Goal: Answer question/provide support: Share knowledge or assist other users

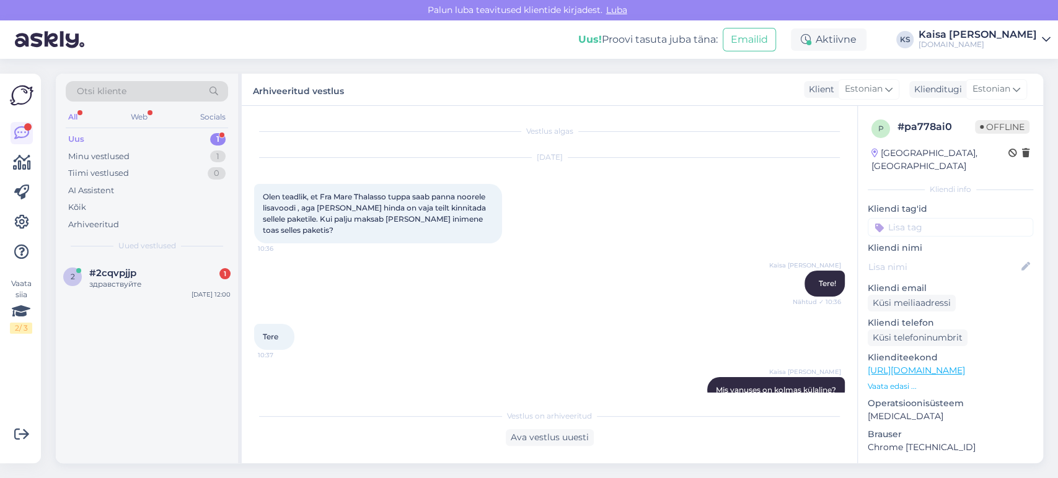
scroll to position [320, 0]
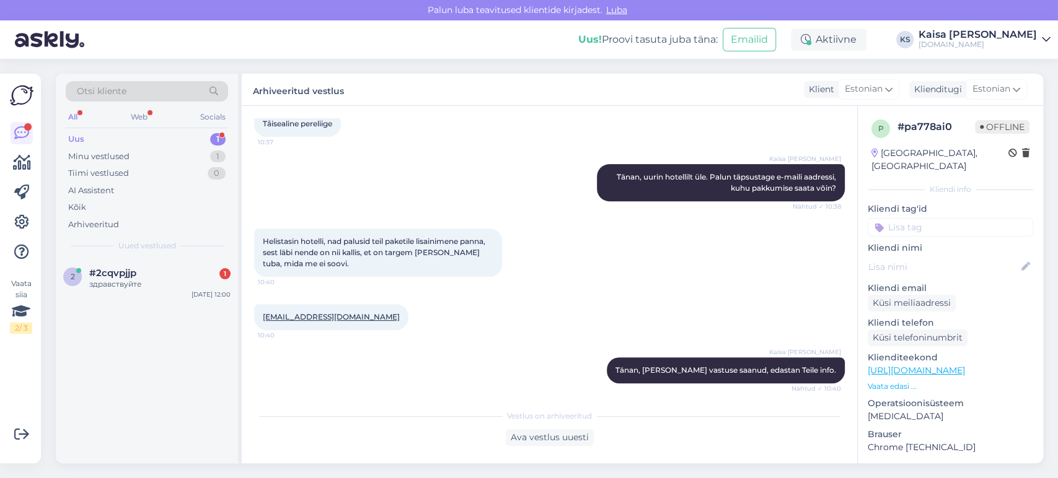
click at [153, 268] on div "#2cqvpjjp 1" at bounding box center [159, 273] width 141 height 11
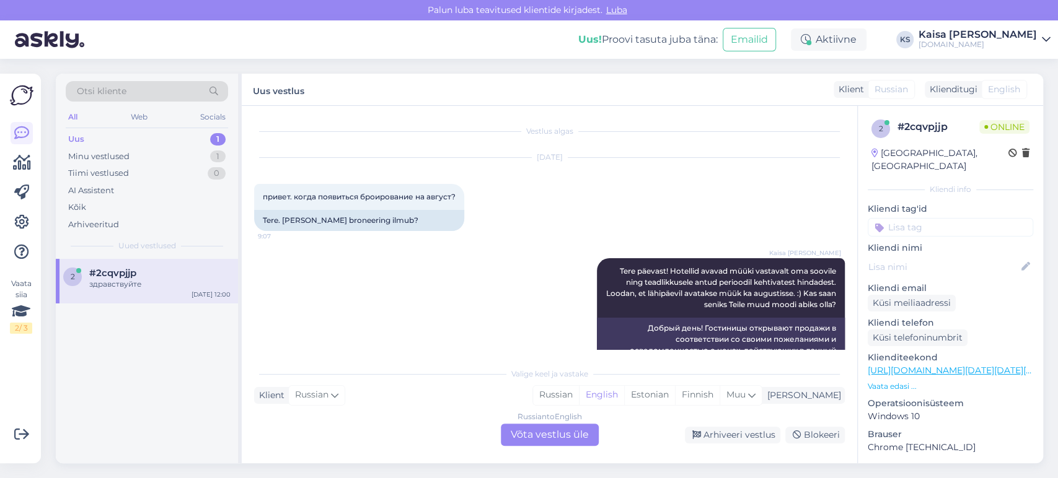
scroll to position [1602, 0]
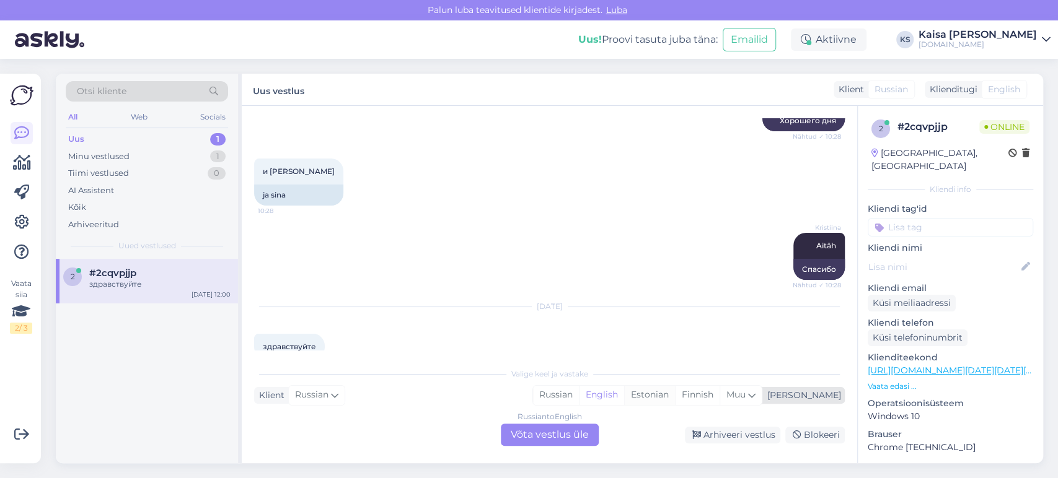
click at [675, 394] on div "Estonian" at bounding box center [649, 395] width 51 height 19
click at [571, 428] on div "Russian to Estonian Võta vestlus üle" at bounding box center [550, 435] width 98 height 22
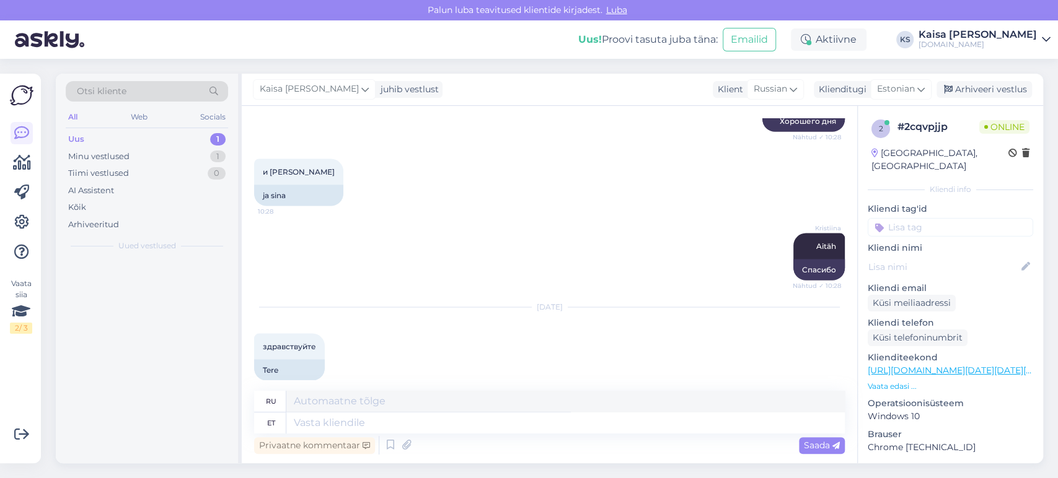
scroll to position [1593, 0]
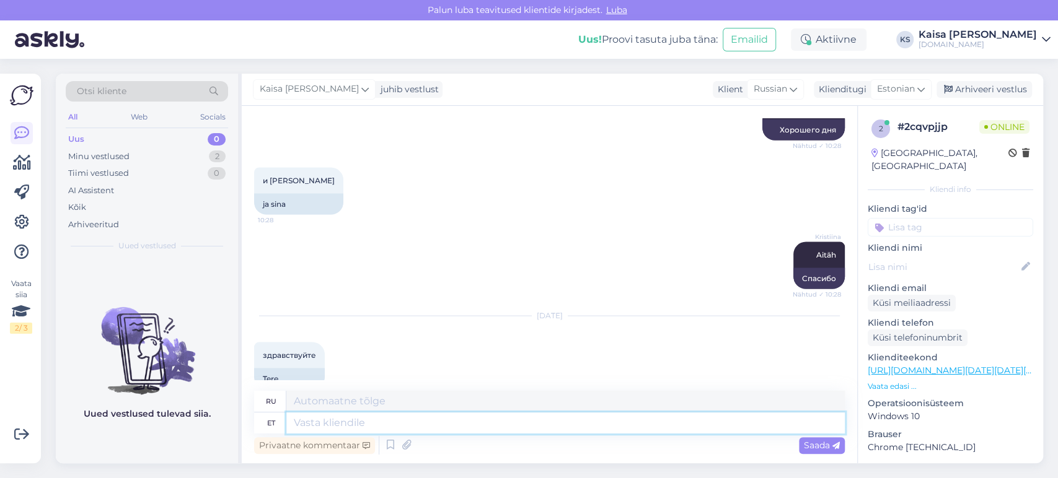
click at [571, 429] on textarea at bounding box center [565, 423] width 558 height 21
type textarea "Tere"
type textarea "Привет"
type textarea "Tere päevast!"
type textarea "Добрый день!"
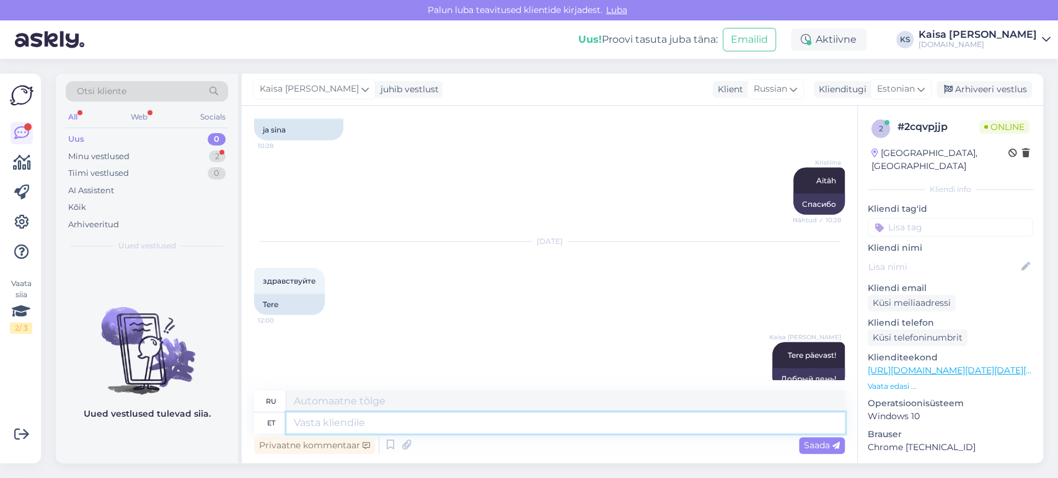
scroll to position [1765, 0]
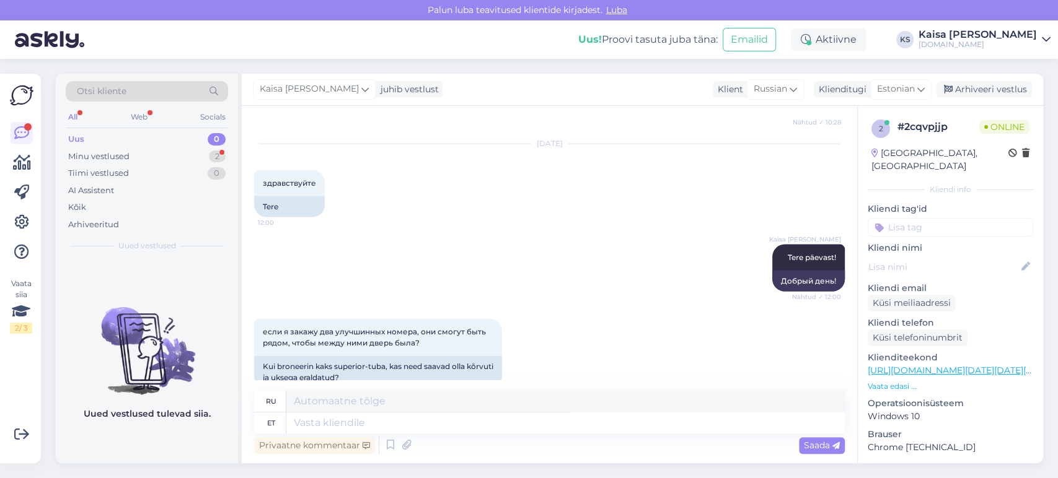
click at [888, 367] on div "Klienditeekond [URL][DOMAIN_NAME][DATE][DATE][GEOGRAPHIC_DATA] Vaata edasi ..." at bounding box center [950, 371] width 165 height 41
click at [898, 381] on p "Vaata edasi ..." at bounding box center [950, 386] width 165 height 11
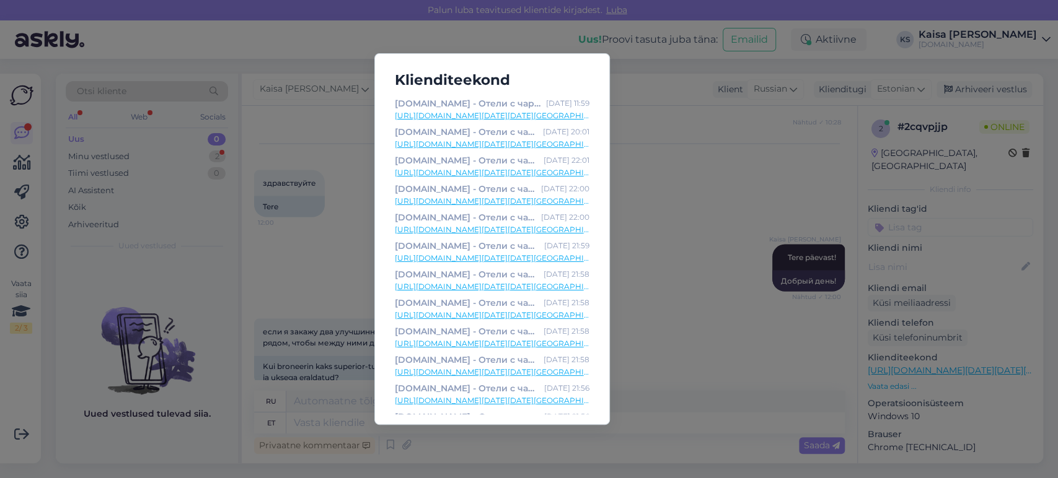
click at [537, 115] on link "[URL][DOMAIN_NAME][DATE][DATE][GEOGRAPHIC_DATA]" at bounding box center [492, 115] width 195 height 11
click at [322, 336] on div "Klienditeekond [DOMAIN_NAME] - Отели с чарующими дополнениями [DATE] 11:59 [URL…" at bounding box center [529, 239] width 1058 height 478
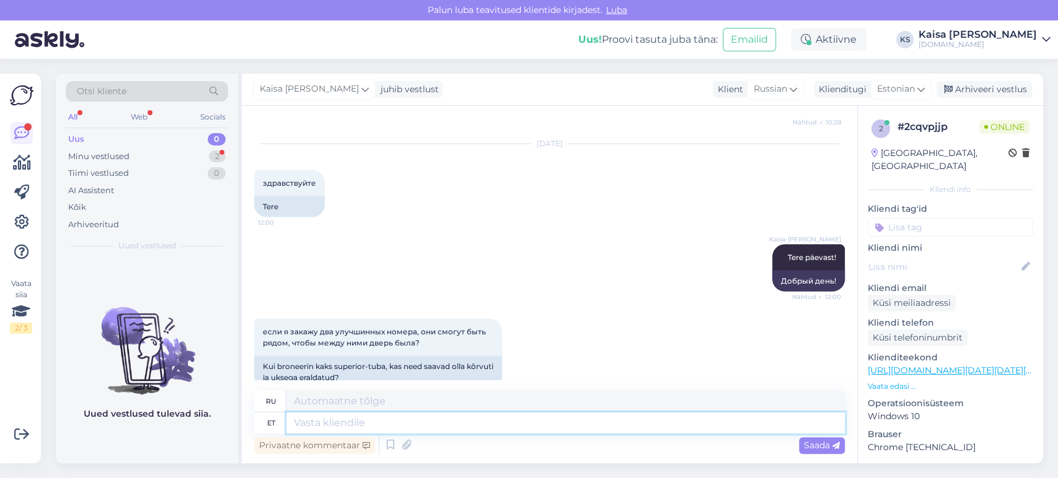
click at [344, 419] on textarea at bounding box center [565, 423] width 558 height 21
type textarea "Palun mä"
type textarea "Пожалуйста"
type textarea "Palun märkige"
type textarea "Пожалуйста, укажите"
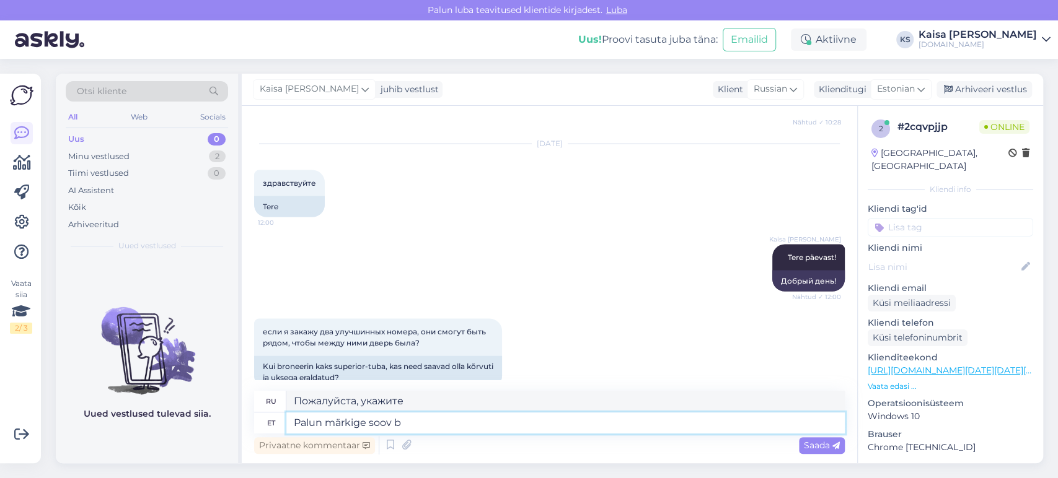
type textarea "Palun märkige soov br"
type textarea "Пожалуйста, укажите Ваши предпочтения."
type textarea "Palun märkige soov broneeringu l"
type textarea "Пожалуйста, укажите Ваш запрос на бронирование."
type textarea "Palun märkige soov broneeringu lisainfo kas"
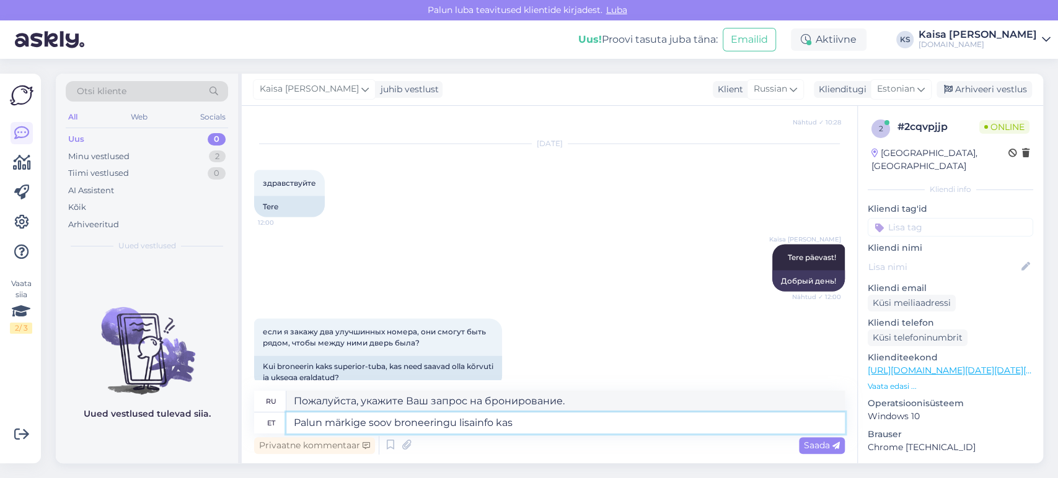
type textarea "Пожалуйста, укажите Ваши пожелания в дополнительной информации о бронировании."
type textarea "Palun märkige soov broneeringu lisainfo kasti, e"
type textarea "Пожалуйста, укажите ваш запрос в поле дополнительной информации при бронировани…"
type textarea "Palun märkige soov broneeringu lisainfo kasti, et hotell t"
type textarea "Пожалуйста, укажите ваш запрос в поле дополнительной информации при бронировани…"
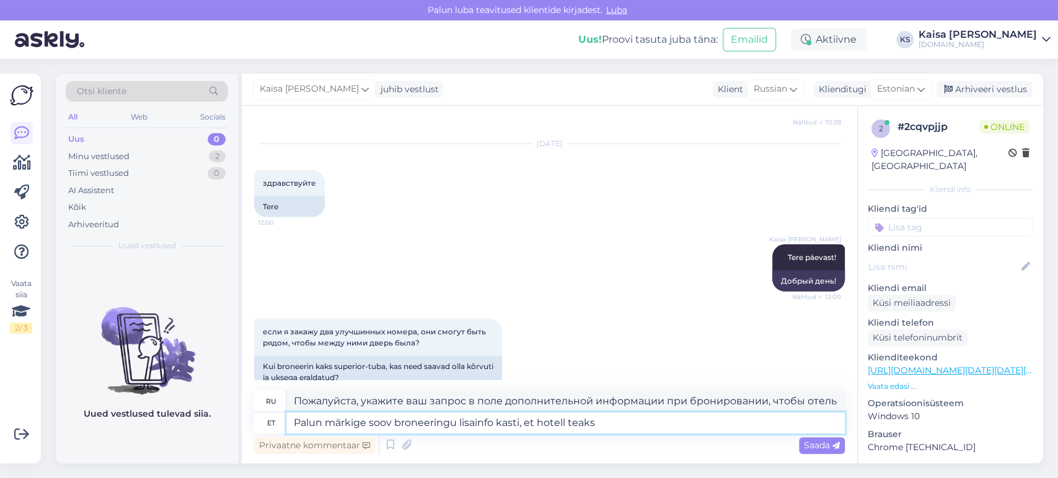
type textarea "Palun märkige soov broneeringu lisainfo kasti, et hotell teaks"
type textarea "Пожалуйста, укажите ваши пожелания в поле «Дополнительная информация» при брони…"
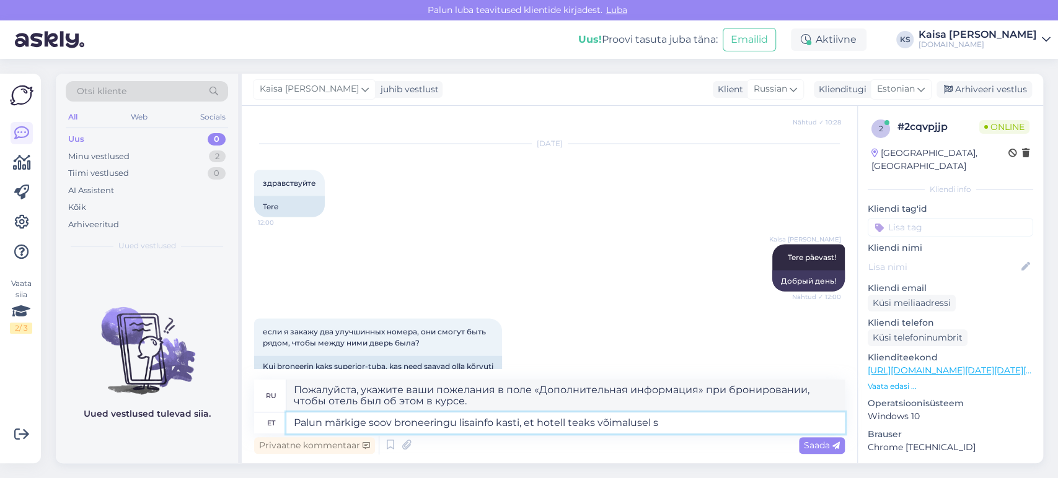
type textarea "Palun märkige soov broneeringu lisainfo kasti, et hotell teaks võimalusel se"
type textarea "Пожалуйста, укажите ваш запрос в поле «Дополнительная информация» при бронирова…"
type textarea "Palun märkige soov broneeringu lisainfo kasti, et hotell teaks võimalusel selle…"
type textarea "Пожалуйста, укажите ваш запрос в поле «Дополнительная информация» при бронирова…"
type textarea "Palun märkige soov broneeringu lisainfo kasti, et hotell teaks võimalusel selle…"
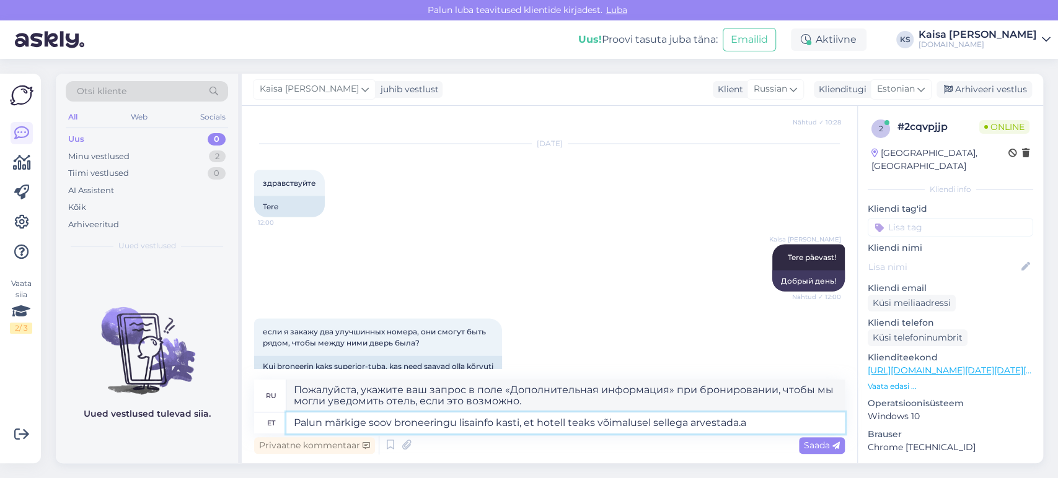
type textarea "Пожалуйста, укажите Ваши пожелания в поле «Дополнительная информация» при брони…"
type textarea "Palun märkige soov broneeringu lisainfo kasti, et hotell teaks võimalusel selle…"
type textarea "Пожалуйста, укажите ваши пожелания в поле «Дополнительная информация» при брони…"
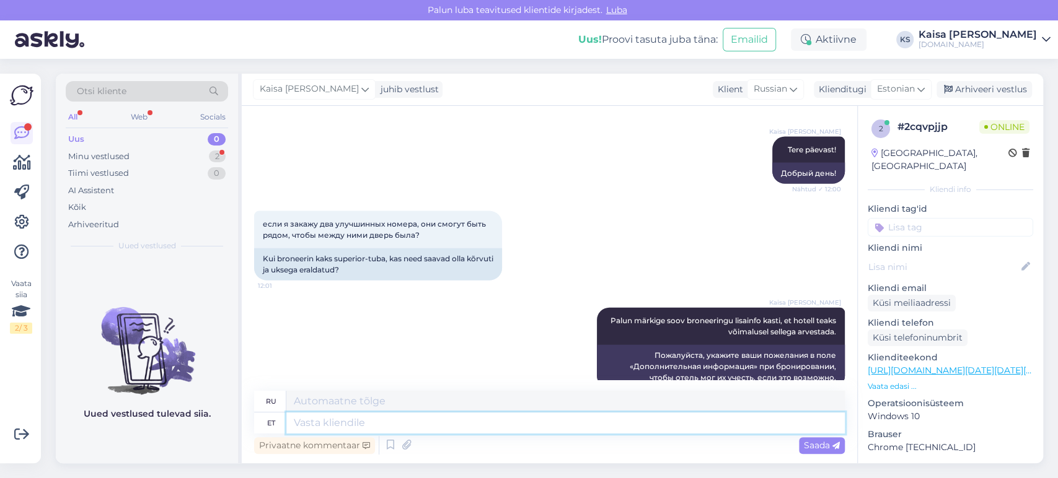
scroll to position [1947, 0]
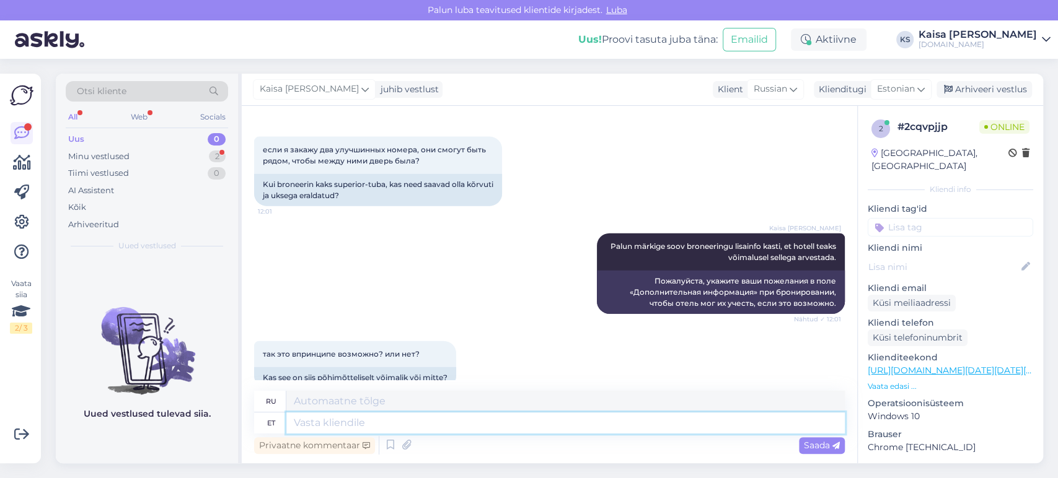
click at [536, 430] on textarea at bounding box center [565, 423] width 558 height 21
type textarea "[PERSON_NAME]"
type textarea "Если"
type textarea "Kui hotellil o"
type textarea "Если отель"
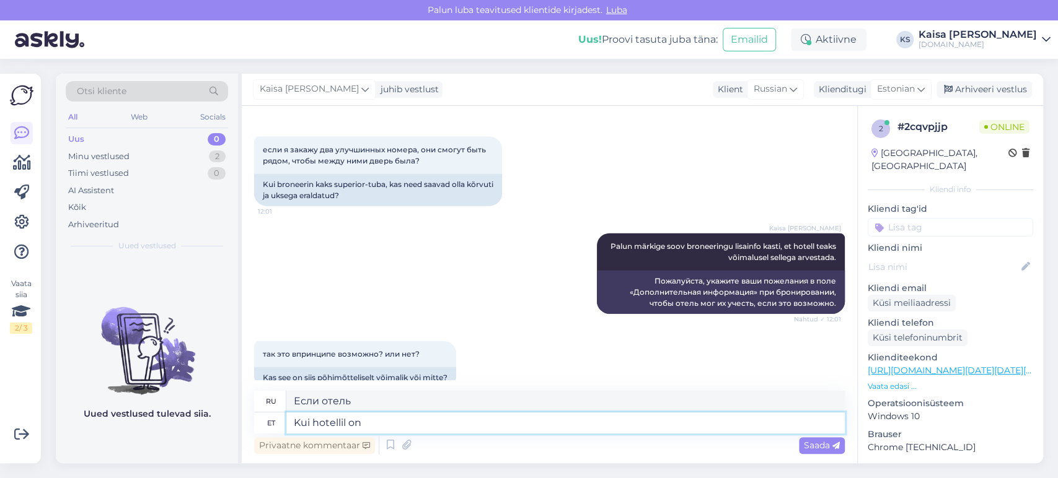
type textarea "Kui hotellil on"
type textarea "Если в отеле есть"
type textarea "Kui hotellil on antud pe"
type textarea "Если отель был предоставлен"
type textarea "Kui hotellil on antud perioodiks"
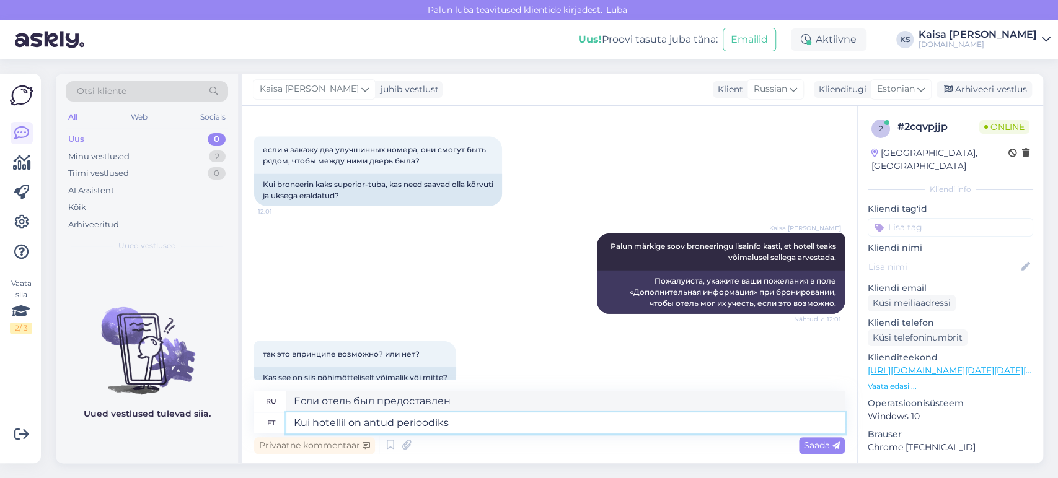
type textarea "Если в отеле есть определенный период"
type textarea "Kui hotellil on antud perioodiks vaheuksega"
type textarea "Если в отеле есть смежная дверь на определенный период"
type textarea "Kui hotellil on antud perioodiks vaheuksega ühendatud superior"
type textarea "Если в отеле есть номер повышенной комфортности, соединенный смежной дверью на …"
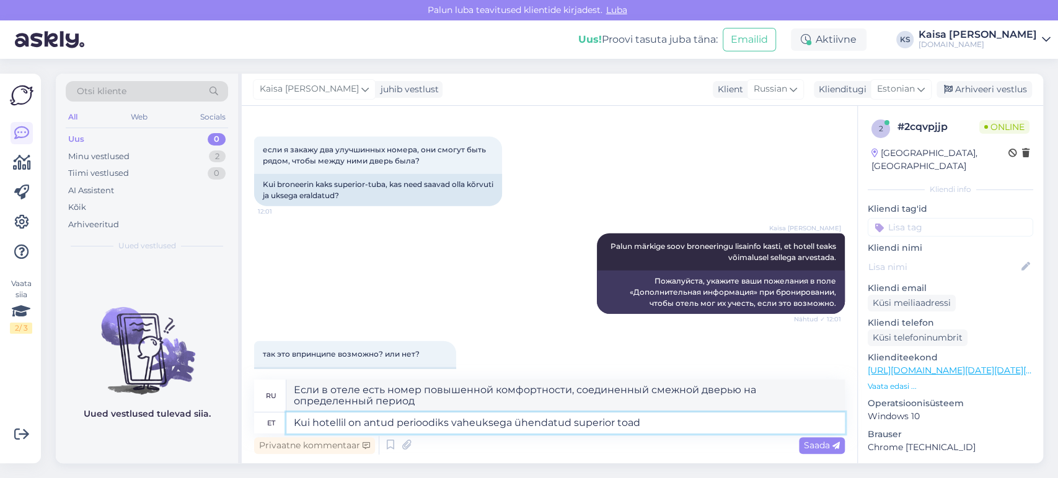
type textarea "Kui hotellil on antud perioodiks vaheuksega ühendatud superior toad s"
type textarea "Если в отеле есть номера повышенной комфортности, соединенные смежной дверью на…"
type textarea "Kui hotellil on antud perioodiks vaheuksega ühendatud superior toad saadava"
type textarea "Если в отеле есть номера повышенной комфортности, доступные на определенный пер…"
type textarea "Kui hotellil on antud perioodiks vaheuksega ühendatud superior toad saadaval, si"
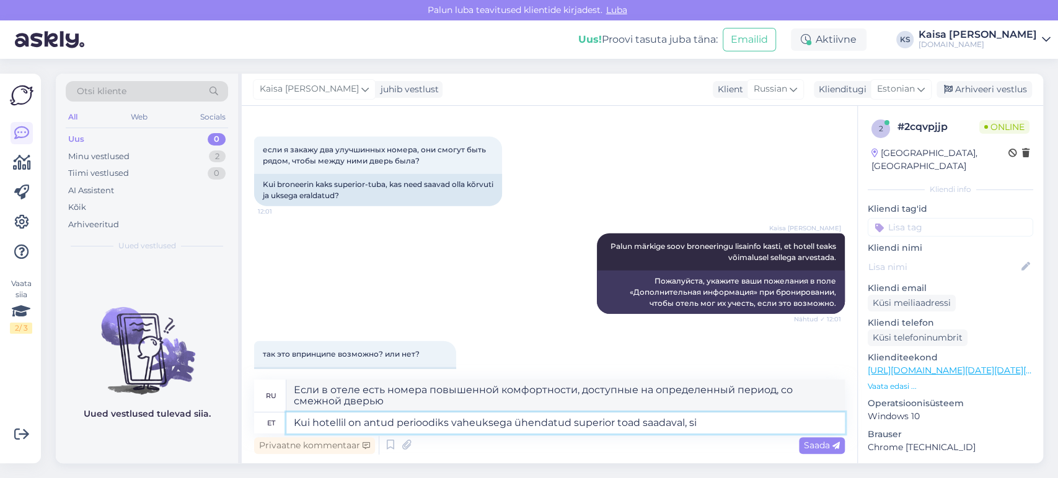
type textarea "Если в отеле есть смежные улучшенные номера, доступные на данный период,"
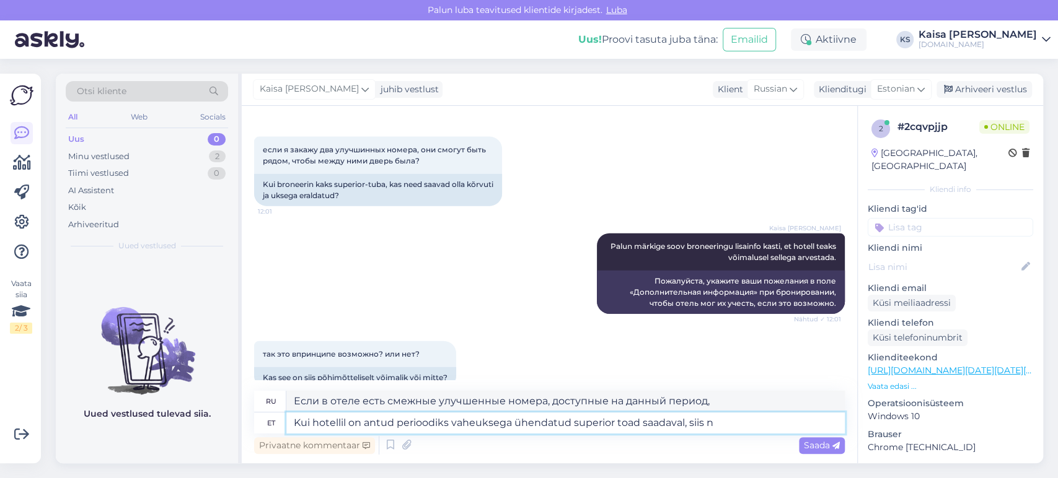
type textarea "Kui hotellil on antud perioodiks vaheuksega ühendatud superior toad saadaval, s…"
type textarea "Если в отеле есть номера повышенной комфортности со смежными дверями, доступные…"
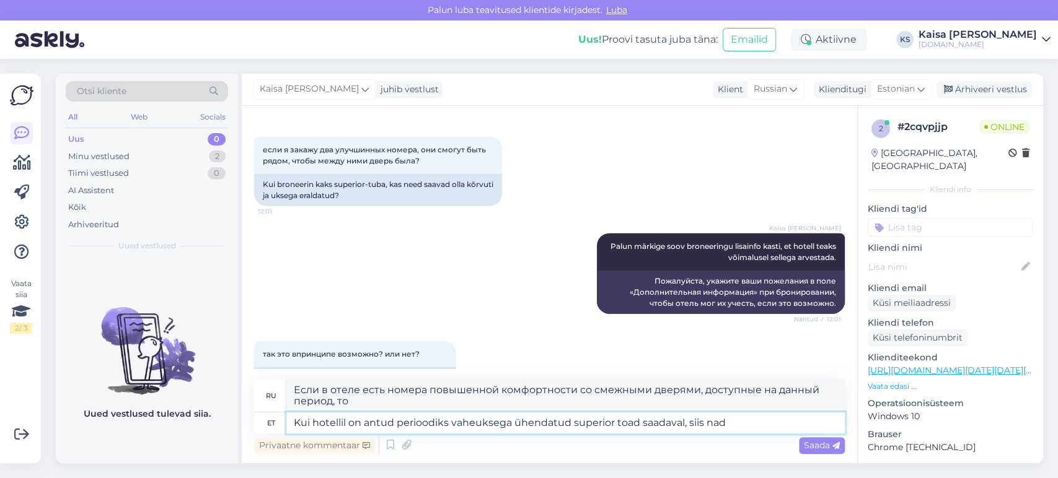
type textarea "Kui hotellil on antud perioodiks vaheuksega ühendatud superior toad saadaval, s…"
type textarea "Если в отеле есть смежные номера повышенной комфортности, доступные в течение о…"
type textarea "Kui hotellil on antud perioodiks vaheuksega ühendatud superior toad saadaval, s…"
type textarea "Если в отеле есть смежные номера повышенной комфортности, доступные в течение о…"
type textarea "Kui hotellil on antud perioodiks vaheuksega ühendatud superior toad saadaval, s…"
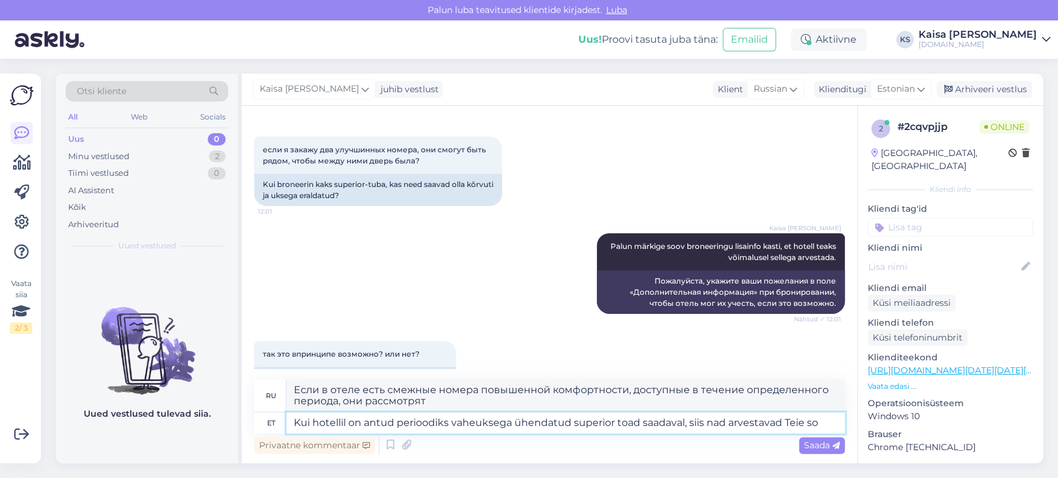
type textarea "Если в отеле есть смежные улучшенные номера, доступные на данный период, они ра…"
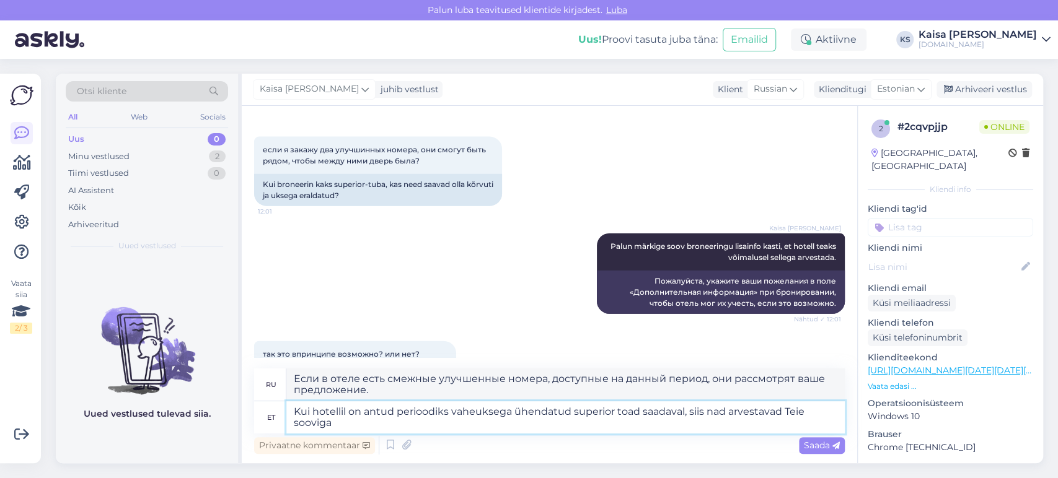
type textarea "Kui hotellil on antud perioodiks vaheuksega ühendatud superior toad saadaval, s…"
type textarea "Если в отеле есть свободные номера повышенной комфортности со смежными дверями …"
type textarea "Kui hotellil on antud perioodiks vaheuksega ühendatud superior toad saadaval, s…"
type textarea "Если в отеле есть номера повышенной комфортности со смежными дверями, доступные…"
type textarea "Kui hotellil on antud perioodiks vaheuksega ühendatud superior toad saadaval, s…"
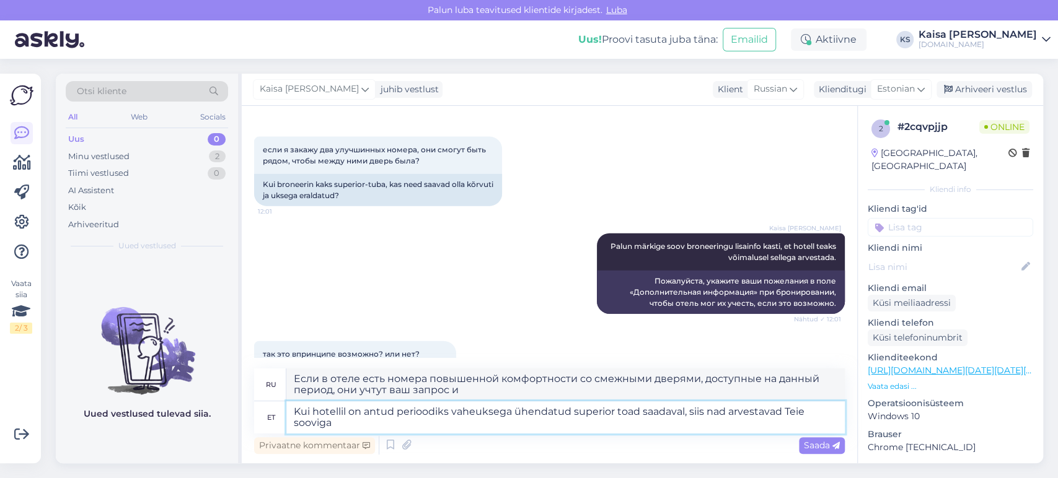
type textarea "Если в отеле есть свободные номера повышенной комфортности со смежными дверями …"
type textarea "Kui hotellil on antud perioodiks vaheuksega ühendatud superior toad saadaval, s…"
type textarea "Если в отеле есть свободные номера повышенной комфортности со смежными дверями …"
type textarea "Kui hotellil on antud perioodiks vaheuksega ühendatud superior toad saadaval, s…"
type textarea "Если в отеле есть номера повышенной комфортности со смежными дверями, доступные…"
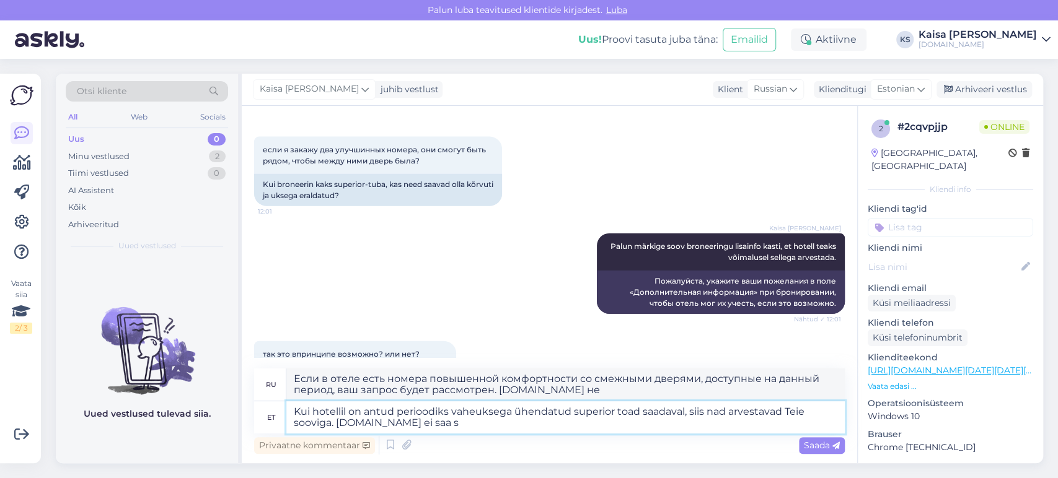
type textarea "Kui hotellil on antud perioodiks vaheuksega ühendatud superior toad saadaval, s…"
type textarea "Если в отеле есть номера повышенной комфортности со смежными дверями, доступные…"
type textarea "Kui hotellil on antud perioodiks vaheuksega ühendatud superior toad saadaval, s…"
type textarea "Если в отеле есть свободные номера повышенной комфортности со смежными дверями …"
type textarea "Kui hotellil on antud perioodiks vaheuksega ühendatud superior toad saadaval, s…"
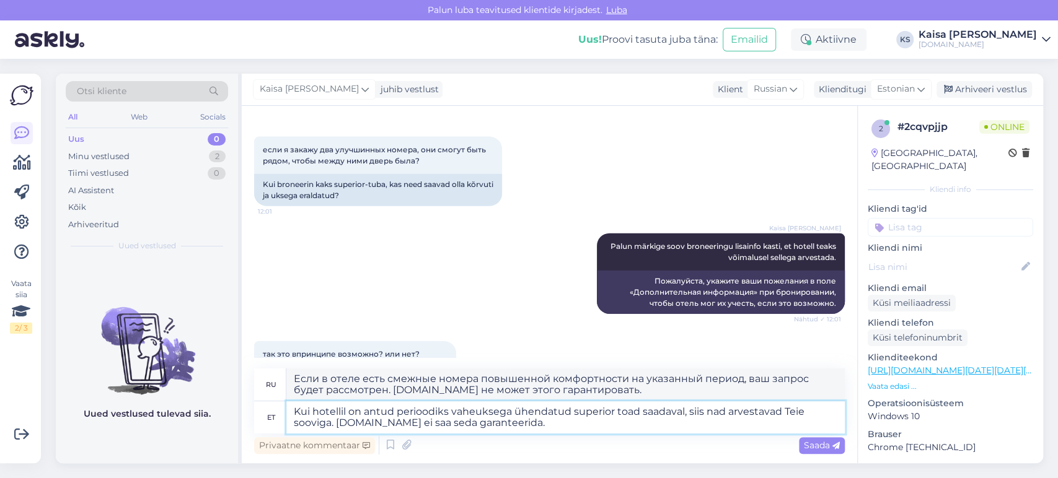
type textarea "Если в отеле есть свободные смежные номера повышенной комфортности на указанный…"
click at [495, 423] on textarea "Kui hotellil on antud perioodiks vaheuksega ühendatud superior toad saadaval, s…" at bounding box center [565, 418] width 558 height 32
type textarea "Kui hotellil on antud perioodiks vaheuksega ühendatud superior toad saadaval, s…"
type textarea "Если в отеле есть смежные номера повышенной комфортности на указанный период, в…"
type textarea "Kui hotellil on antud perioodiks vaheuksega ühendatud superior toad saadaval, s…"
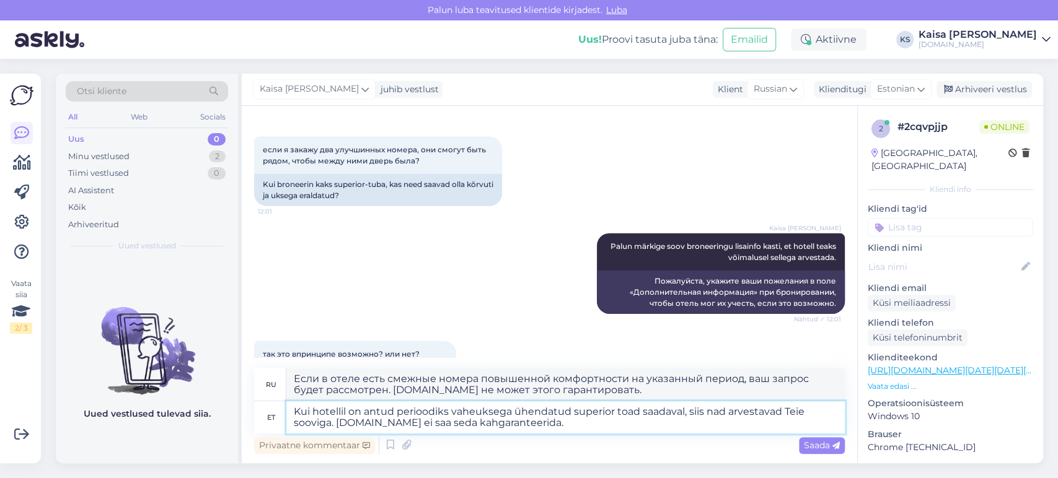
type textarea "Если в отеле есть свободные номера повышенной комфортности со смежными дверями …"
type textarea "Kui hotellil on antud perioodiks vaheuksega ühendatud superior toad saadaval, s…"
type textarea "Если в отеле есть смежные номера повышенной комфортности на указанный период, в…"
type textarea "Kui hotellil on antud perioodiks vaheuksega ühendatud superior toad saadaval, s…"
type textarea "Если в отеле есть свободные номера повышенной комфортности со смежными дверями …"
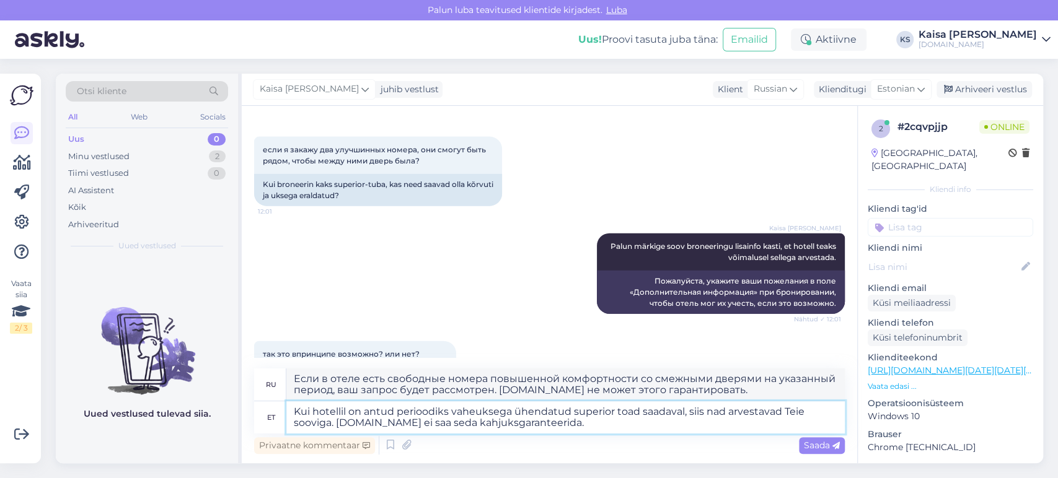
type textarea "Kui hotellil on antud perioodiks vaheuksega ühendatud superior toad saadaval, s…"
type textarea "Если в отеле есть свободные смежные номера повышенной комфортности на указанный…"
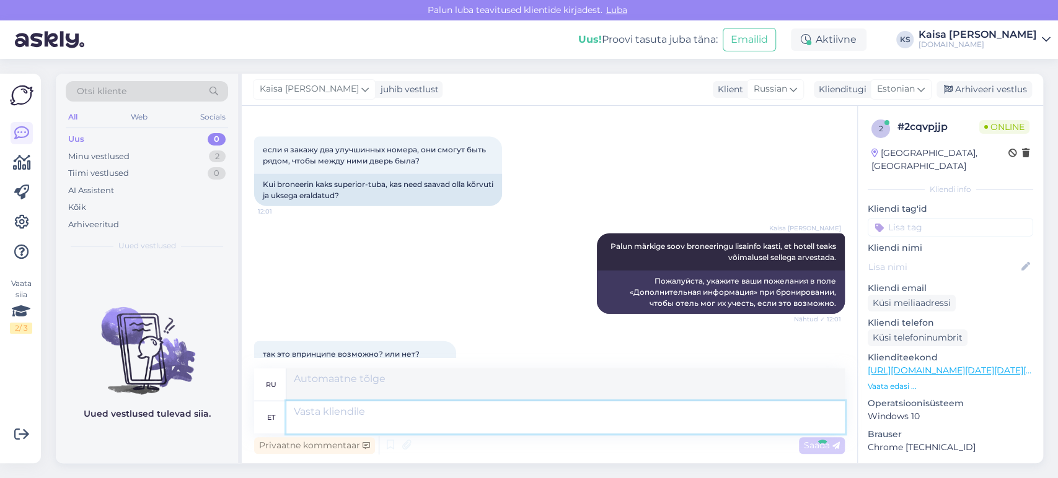
scroll to position [2077, 0]
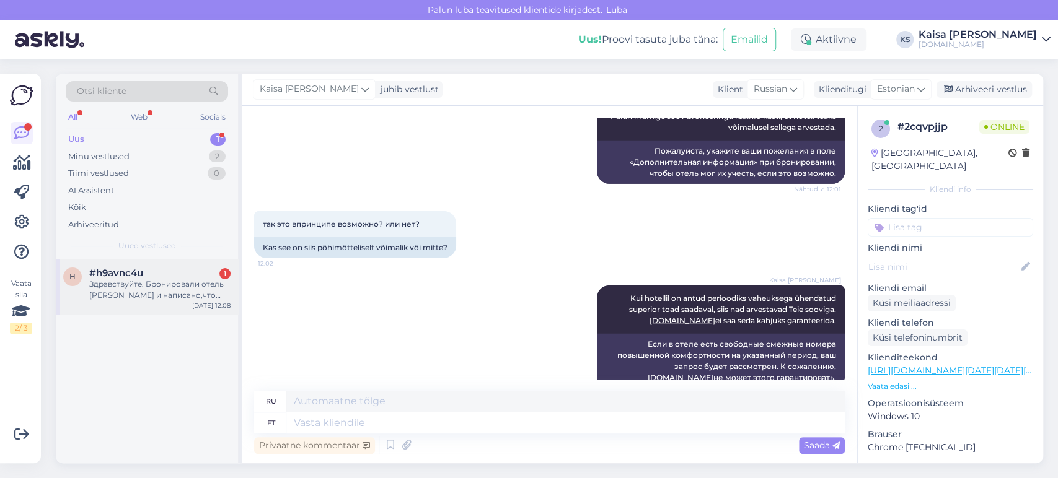
click at [156, 292] on div "Здравствуйте. Бронировали отель [PERSON_NAME] и написано,что входит так же посе…" at bounding box center [159, 290] width 141 height 22
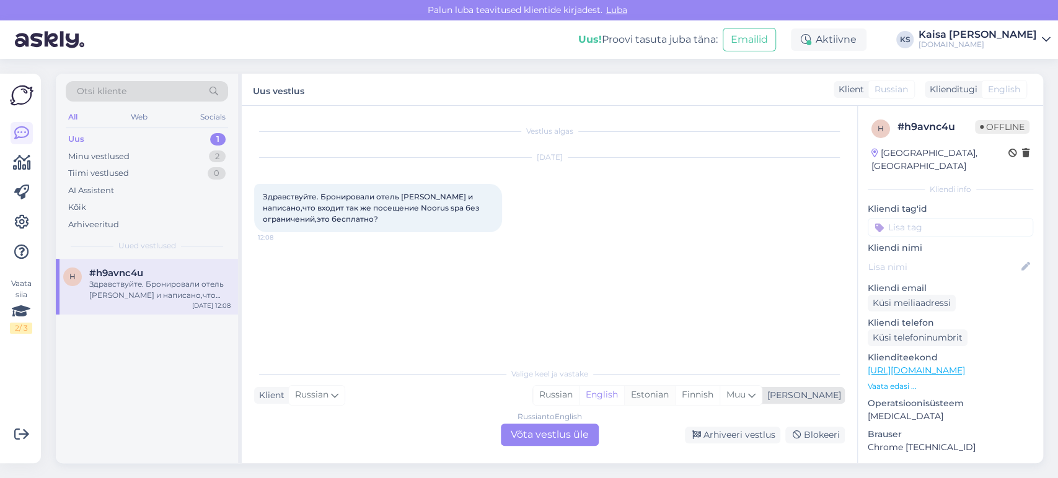
click at [675, 400] on div "Estonian" at bounding box center [649, 395] width 51 height 19
click at [562, 439] on div "Russian to Estonian Võta vestlus üle" at bounding box center [550, 435] width 98 height 22
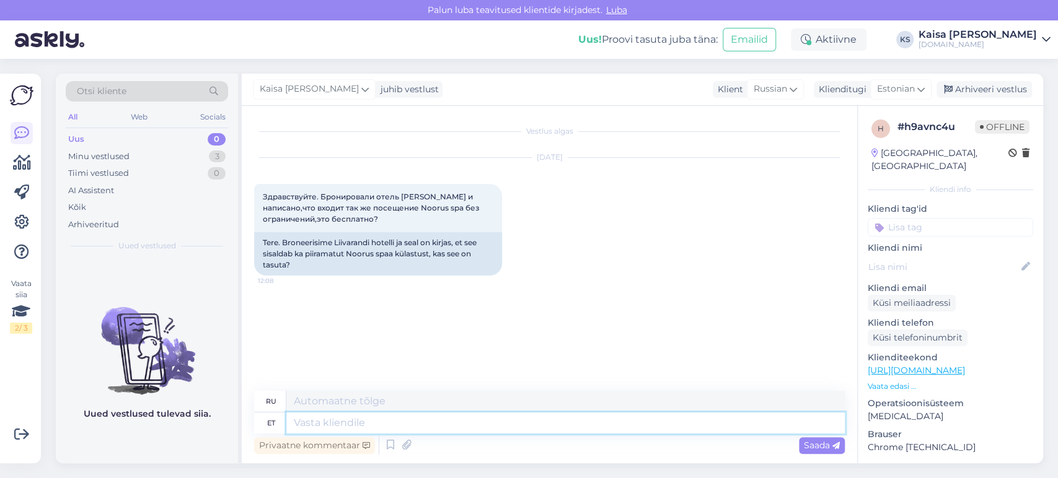
click at [549, 430] on textarea at bounding box center [565, 423] width 558 height 21
click at [891, 365] on link "[URL][DOMAIN_NAME]" at bounding box center [916, 370] width 97 height 11
click at [483, 428] on textarea at bounding box center [565, 423] width 558 height 21
type textarea "Tere,"
type textarea "Привет,"
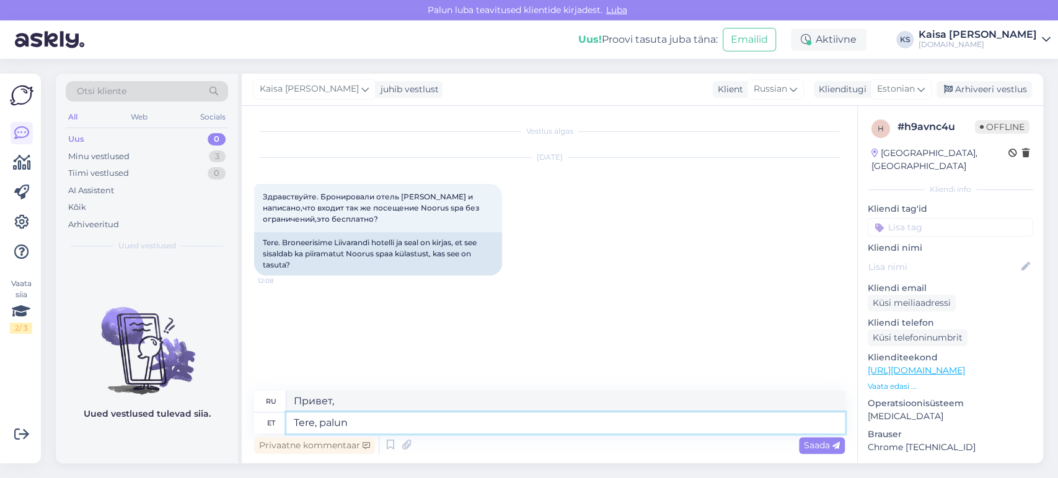
type textarea "Tere, palun"
type textarea "Здравствуйте, пожалуйста."
type textarea "Tere, palun täpsustage"
type textarea "Здравствуйте, поясните, пожалуйста."
type textarea "Tere, palun täpsustage broneeringu n"
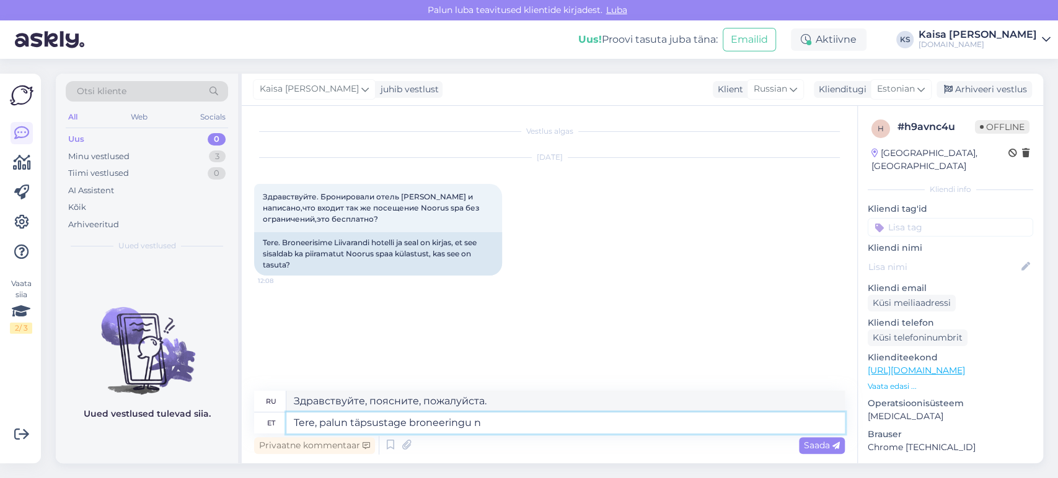
type textarea "Здравствуйте, уточните, пожалуйста, бронирование."
type textarea "Tere, palun täpsustage broneeringu numbrit."
type textarea "Здравствуйте, уточните, пожалуйста, номер бронирования."
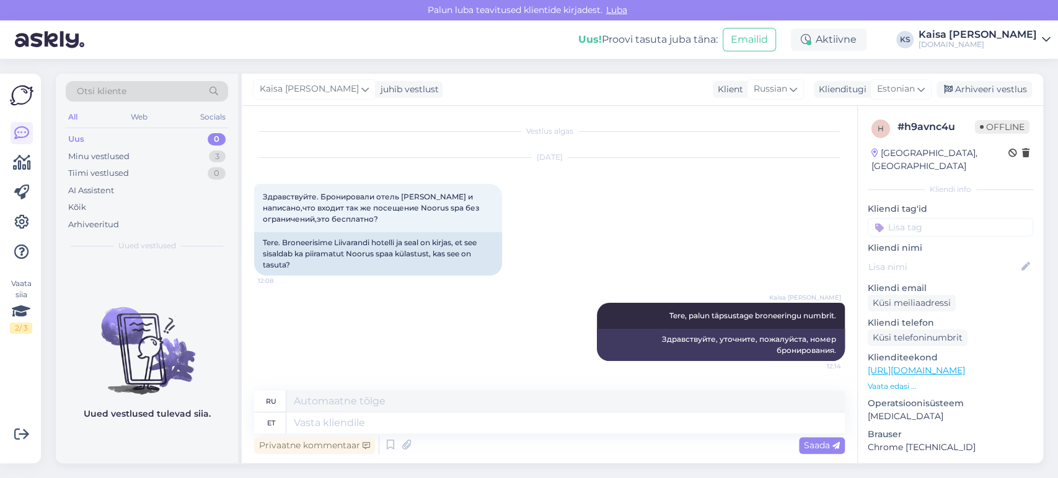
click at [629, 223] on div "[DATE] Здравствуйте. Бронировали отель [PERSON_NAME] и написано,что входит так …" at bounding box center [549, 216] width 591 height 145
